Goal: Communication & Community: Answer question/provide support

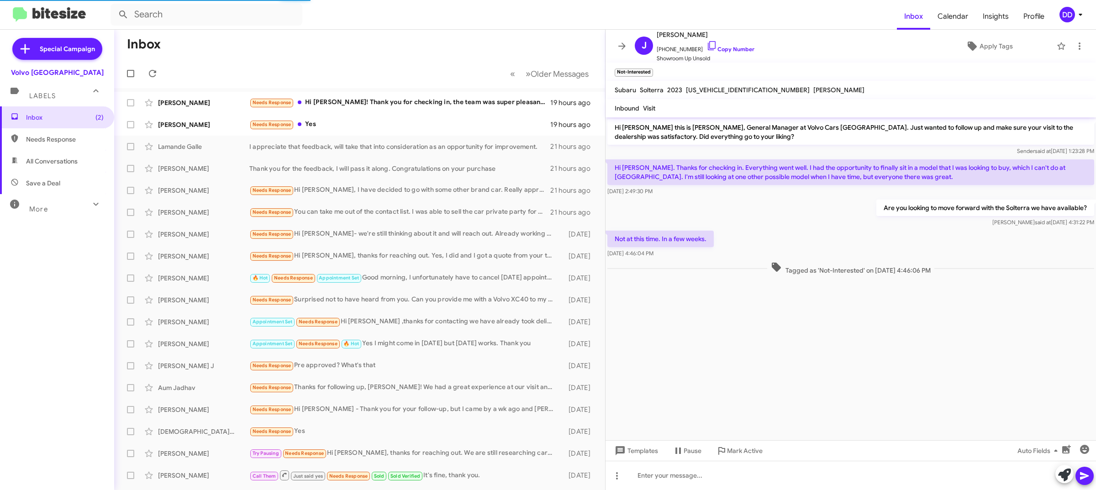
click at [366, 120] on div "Needs Response Yes" at bounding box center [399, 124] width 301 height 11
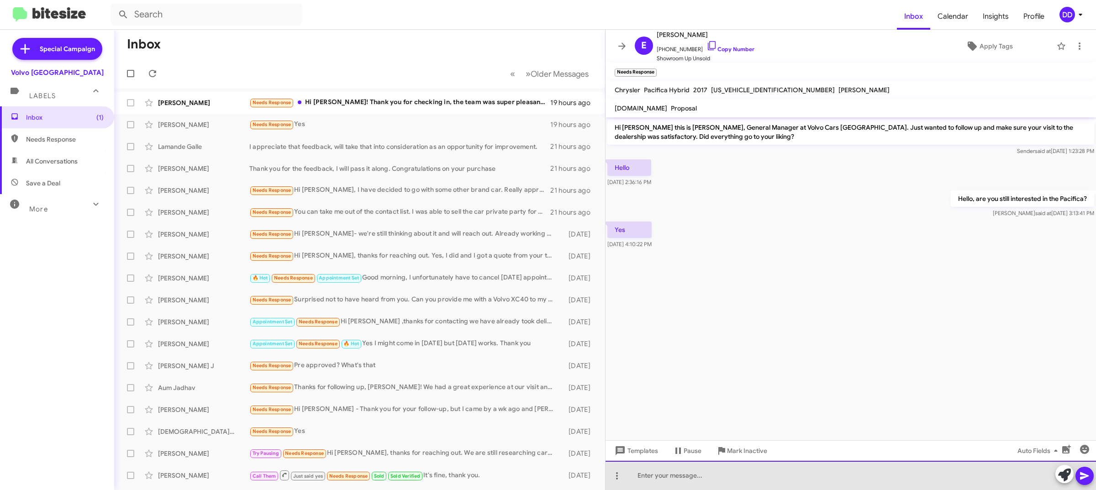
click at [759, 478] on div at bounding box center [850, 475] width 490 height 29
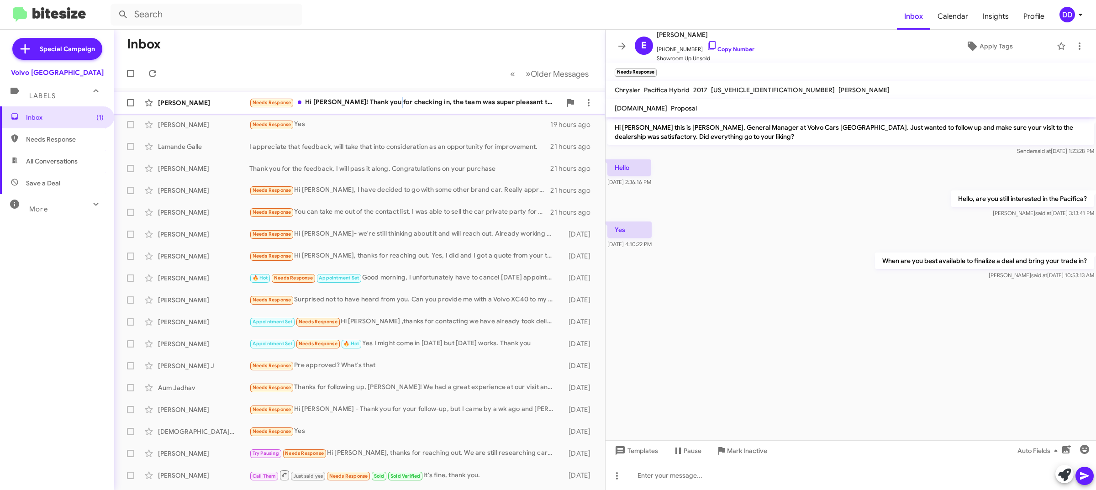
click at [391, 97] on div "[PERSON_NAME] Needs Response Hi [PERSON_NAME]! Thank you for checking in, the t…" at bounding box center [359, 103] width 476 height 18
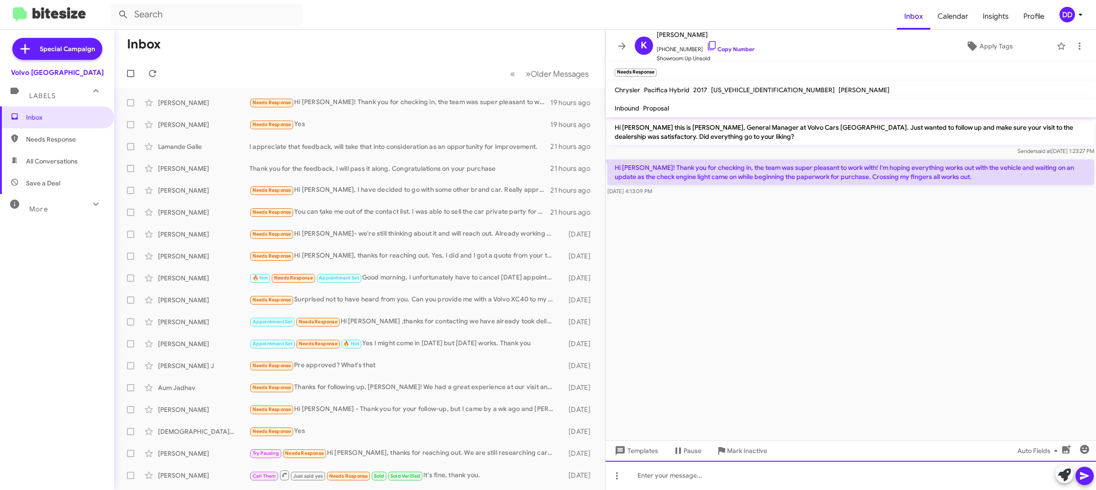
click at [758, 478] on div at bounding box center [850, 475] width 490 height 29
click at [836, 475] on div at bounding box center [850, 475] width 490 height 29
